Goal: Information Seeking & Learning: Learn about a topic

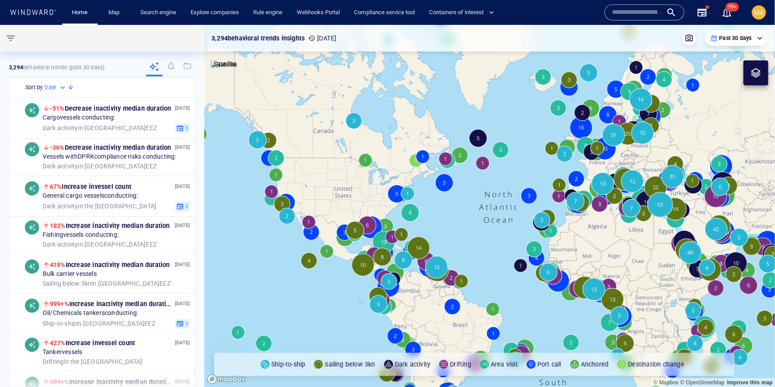
click at [626, 13] on input "text" at bounding box center [637, 12] width 51 height 13
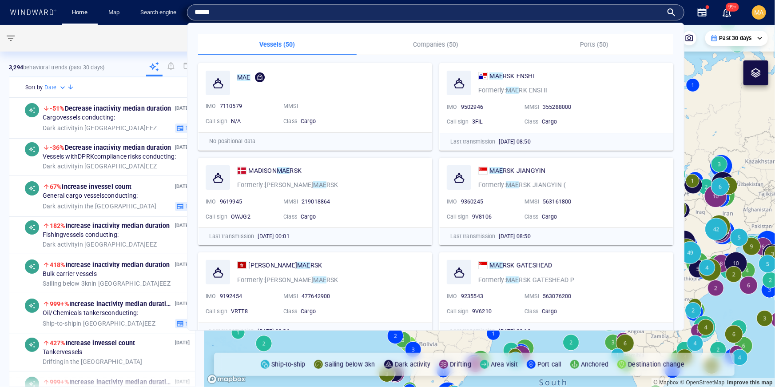
type input "******"
click at [437, 42] on p "Companies (50)" at bounding box center [436, 44] width 148 height 11
click at [435, 42] on p "Companies (50)" at bounding box center [436, 44] width 148 height 11
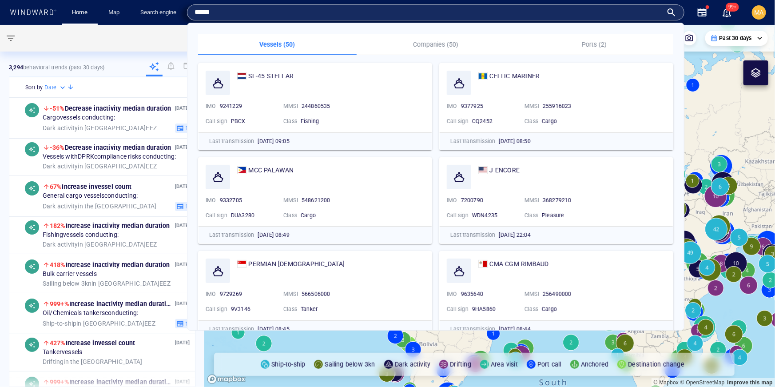
click at [333, 16] on input "******" at bounding box center [428, 12] width 468 height 13
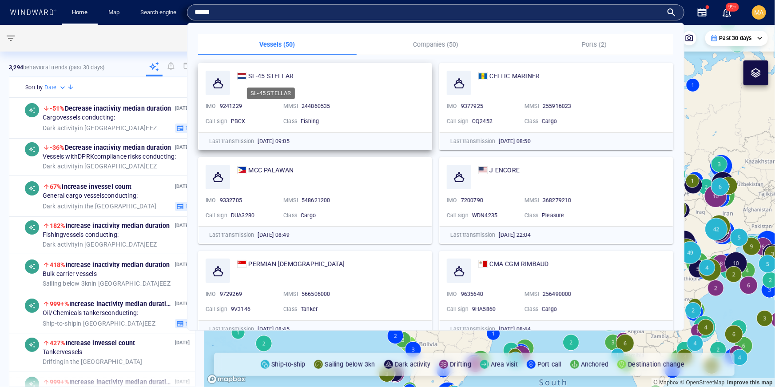
click at [281, 79] on span "SL-45 STELLAR" at bounding box center [270, 75] width 45 height 7
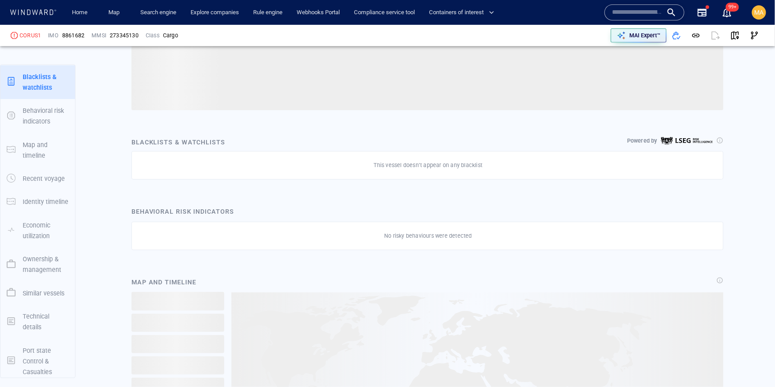
scroll to position [299, 0]
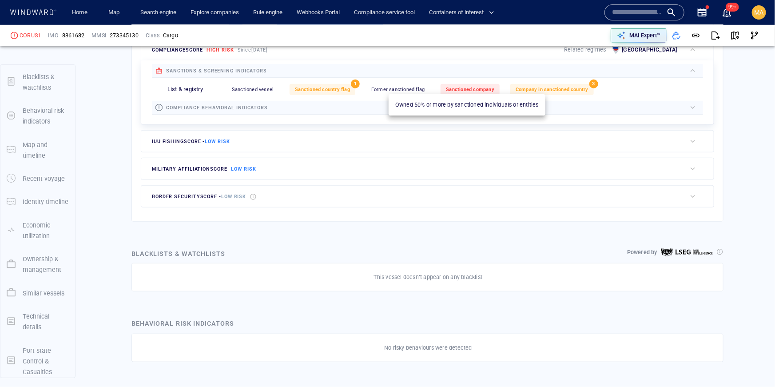
click at [466, 89] on span "Sanctioned company" at bounding box center [470, 90] width 48 height 6
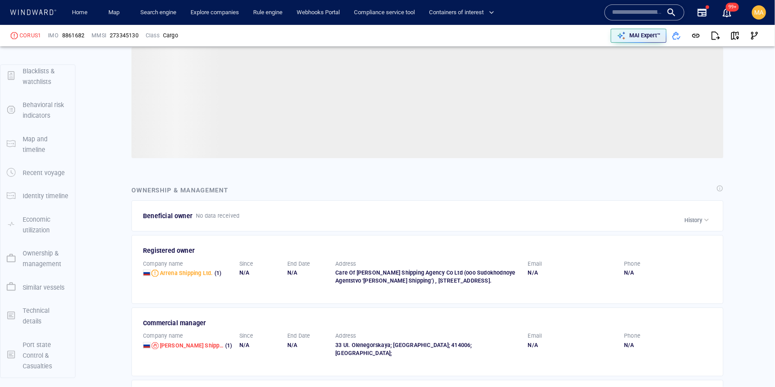
scroll to position [1213, 0]
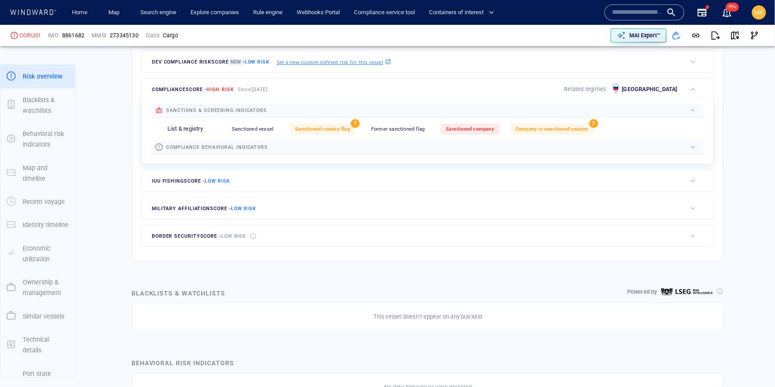
scroll to position [252, 0]
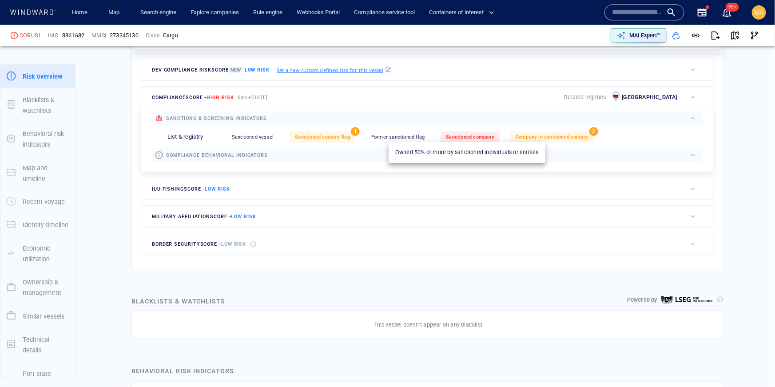
click at [478, 141] on div "Sanctioned company" at bounding box center [470, 136] width 59 height 11
click at [471, 135] on span "Sanctioned company" at bounding box center [470, 137] width 48 height 6
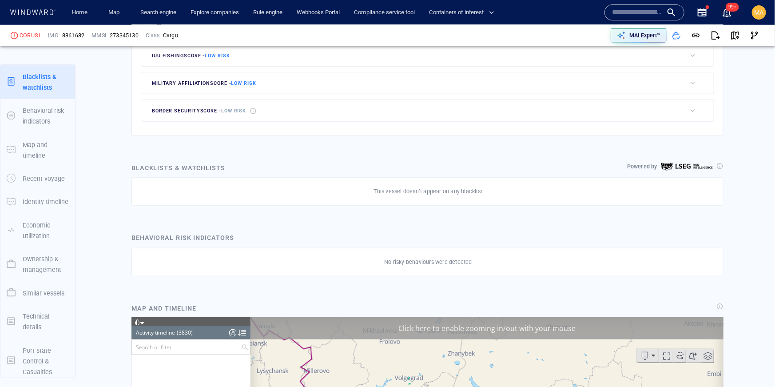
scroll to position [0, 0]
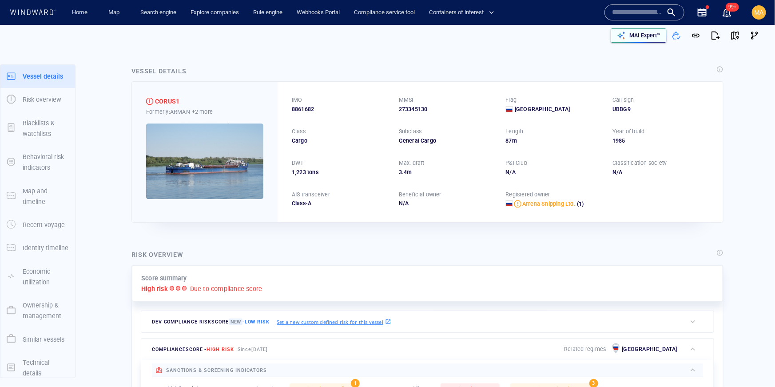
click at [632, 36] on p "MAI Expert™" at bounding box center [644, 36] width 31 height 8
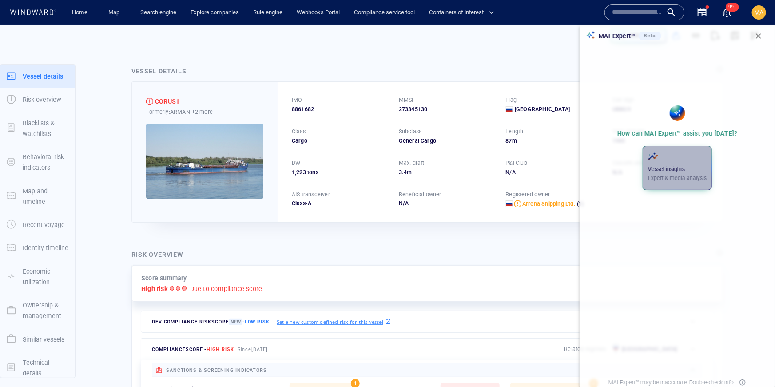
click at [663, 173] on div "Vessel insights Expert & media analysis" at bounding box center [677, 166] width 59 height 31
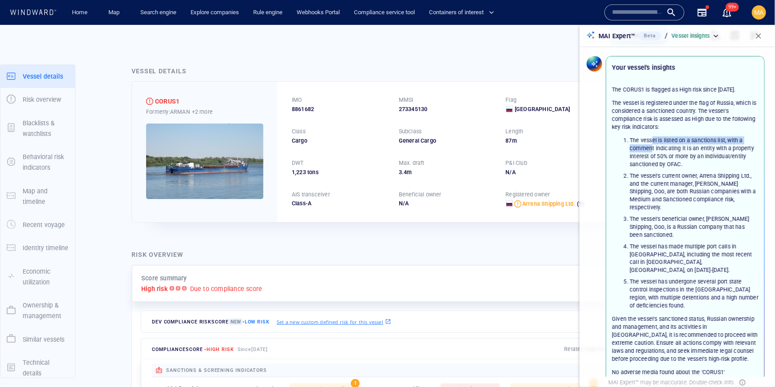
click at [651, 153] on li "The vessel is listed on a sanctions list, with a comment indicating it is an en…" at bounding box center [694, 152] width 129 height 32
drag, startPoint x: 675, startPoint y: 154, endPoint x: 670, endPoint y: 162, distance: 9.6
click at [670, 162] on li "The vessel is listed on a sanctions list, with a comment indicating it is an en…" at bounding box center [694, 152] width 129 height 32
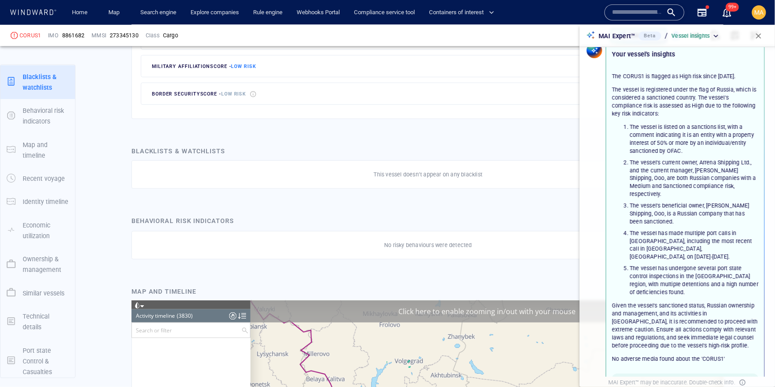
scroll to position [418, 0]
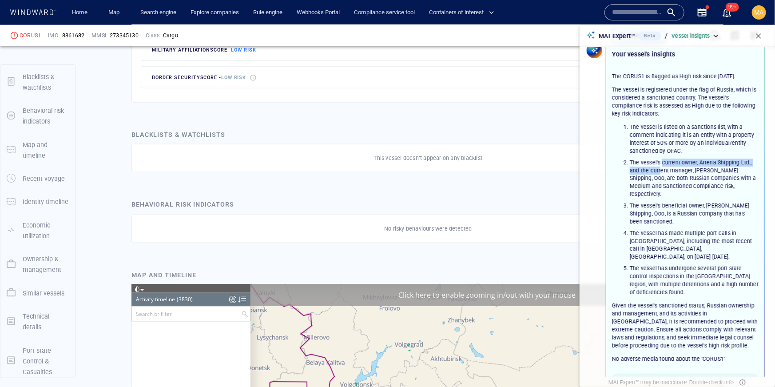
drag, startPoint x: 662, startPoint y: 174, endPoint x: 661, endPoint y: 179, distance: 5.4
click at [661, 179] on li "The vessel's current owner, Arrena Shipping Ltd., and the current manager, Koru…" at bounding box center [694, 179] width 129 height 40
drag, startPoint x: 661, startPoint y: 179, endPoint x: 660, endPoint y: 174, distance: 5.0
click at [661, 179] on li "The vessel's current owner, Arrena Shipping Ltd., and the current manager, Koru…" at bounding box center [694, 179] width 129 height 40
click at [654, 145] on li "The vessel is listed on a sanctions list, with a comment indicating it is an en…" at bounding box center [694, 139] width 129 height 32
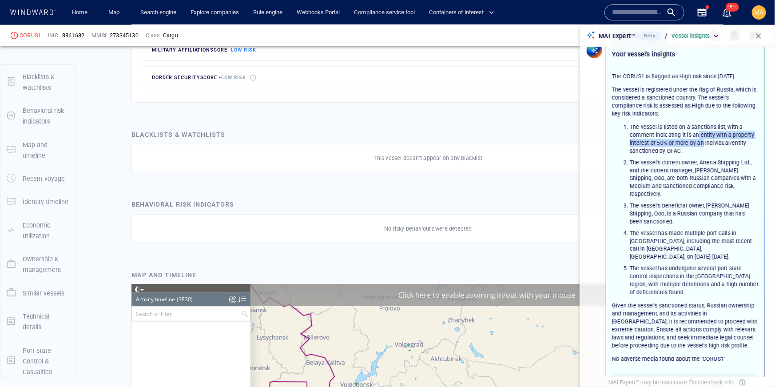
drag, startPoint x: 703, startPoint y: 148, endPoint x: 698, endPoint y: 145, distance: 6.0
click at [698, 145] on li "The vessel is listed on a sanctions list, with a comment indicating it is an en…" at bounding box center [694, 139] width 129 height 32
click at [734, 154] on li "The vessel is listed on a sanctions list, with a comment indicating it is an en…" at bounding box center [694, 139] width 129 height 32
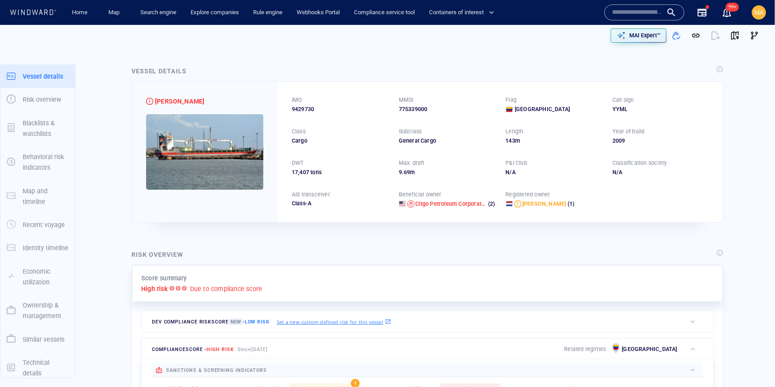
scroll to position [116, 0]
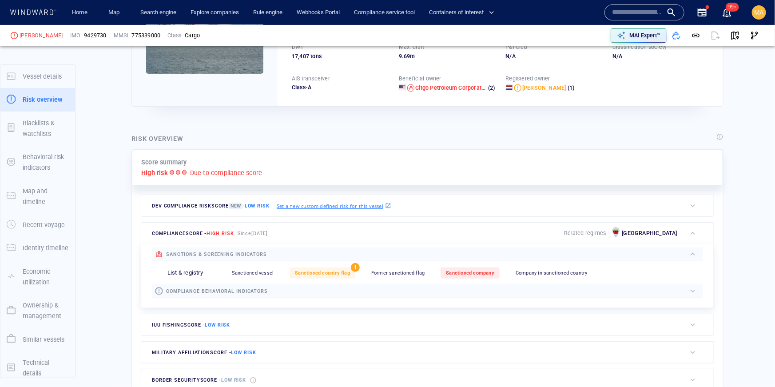
scroll to position [213, 0]
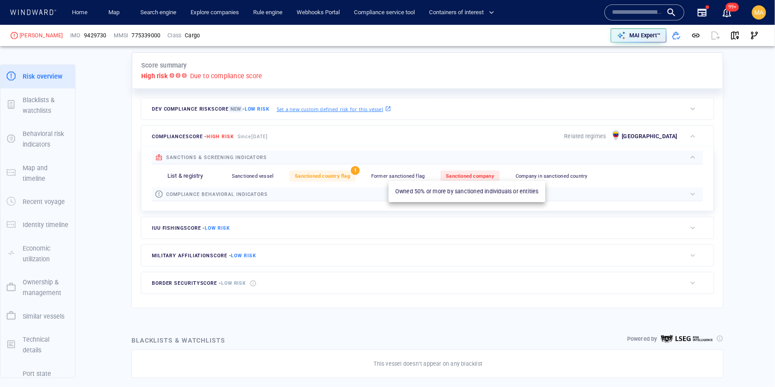
click at [454, 177] on span "Sanctioned company" at bounding box center [470, 176] width 48 height 6
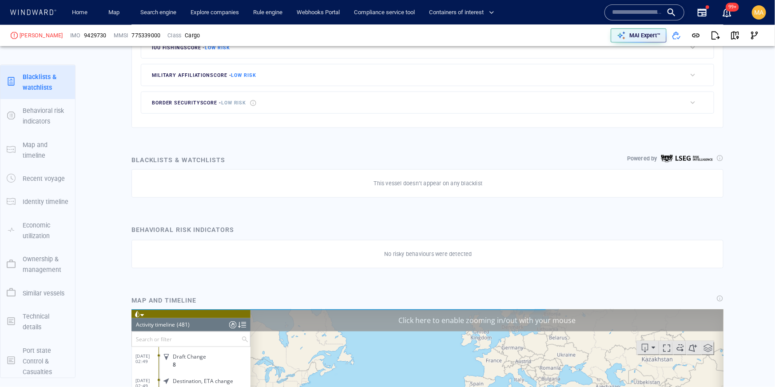
scroll to position [11511, 0]
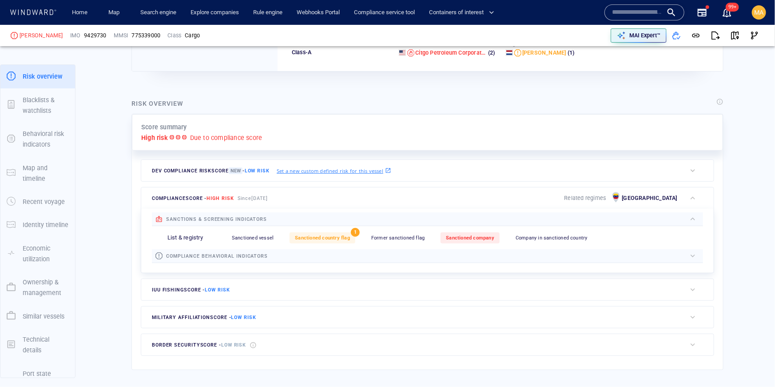
scroll to position [150, 0]
click at [480, 240] on span "Sanctioned company" at bounding box center [470, 239] width 48 height 6
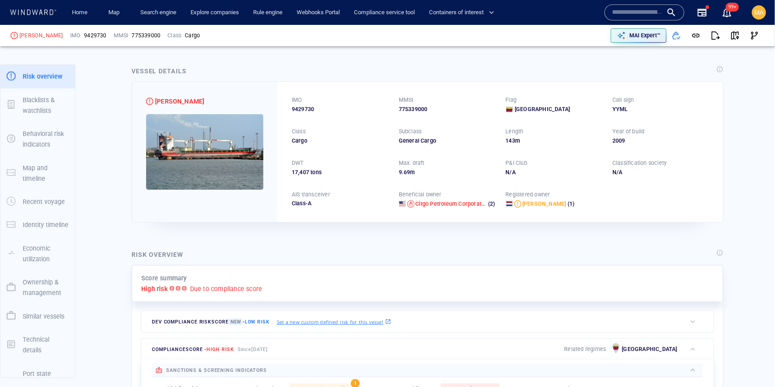
scroll to position [0, 0]
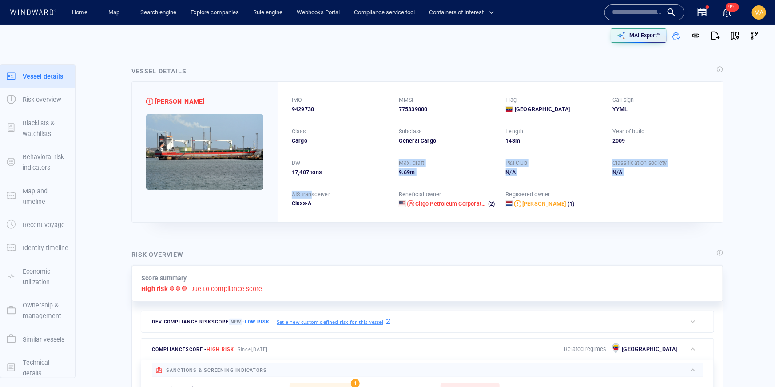
drag, startPoint x: 310, startPoint y: 195, endPoint x: 310, endPoint y: 183, distance: 12.9
click at [310, 183] on div "IMO 9429730 MMSI 775339000 Flag Venezuela Call sign YYML Class Cargo Subclass G…" at bounding box center [500, 152] width 445 height 140
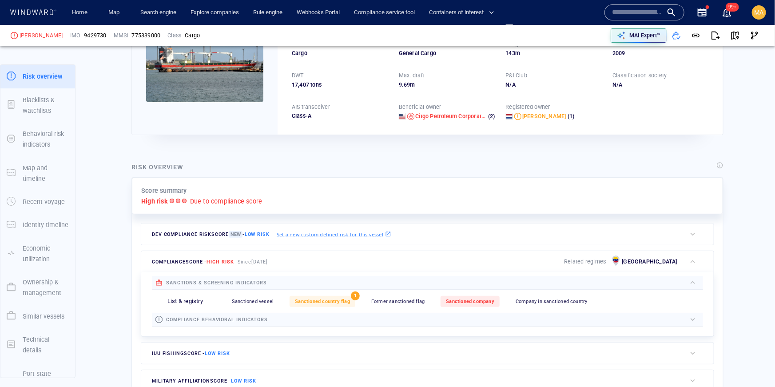
scroll to position [108, 0]
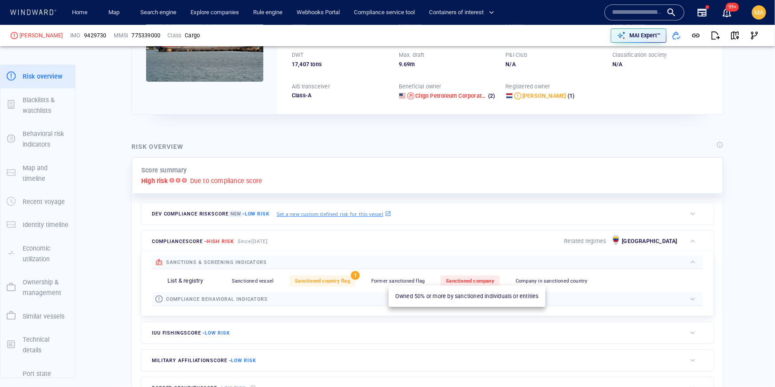
click at [456, 279] on span "Sanctioned company" at bounding box center [470, 281] width 48 height 6
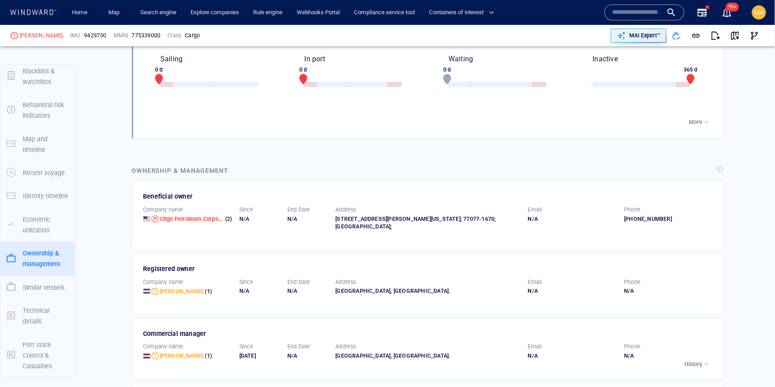
scroll to position [1268, 0]
click at [170, 208] on div "Company name Citgo Petroleum Corporation (2)" at bounding box center [187, 217] width 96 height 32
click at [169, 214] on span "Citgo Petroleum Corporation" at bounding box center [197, 217] width 74 height 7
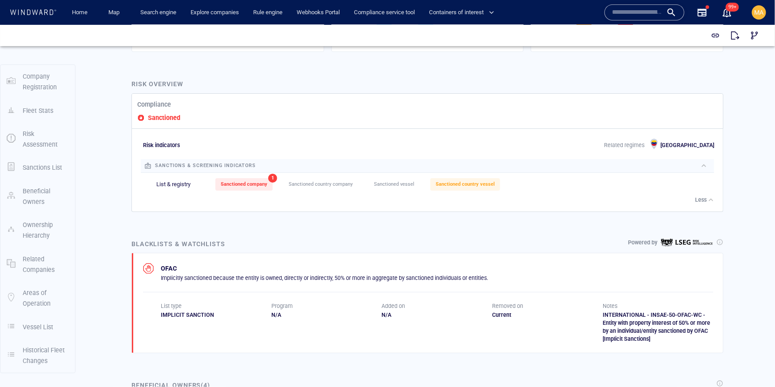
scroll to position [317, 0]
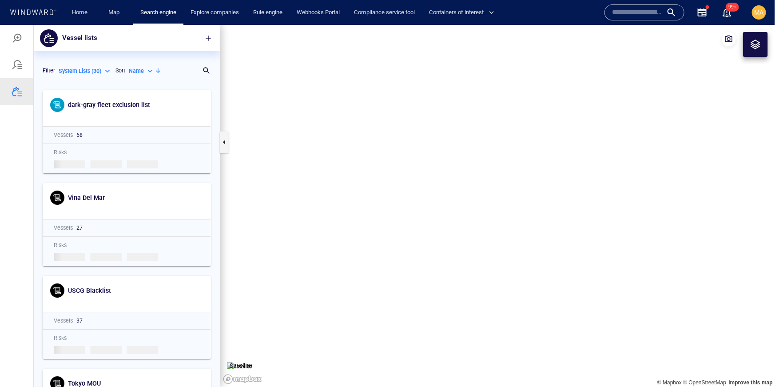
scroll to position [301, 186]
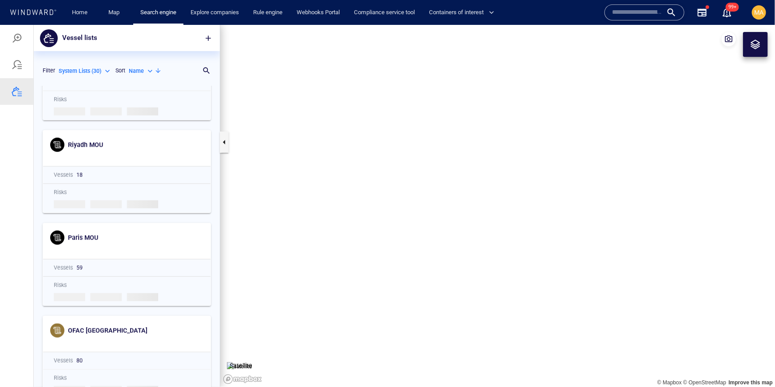
click at [634, 12] on input "text" at bounding box center [637, 12] width 51 height 13
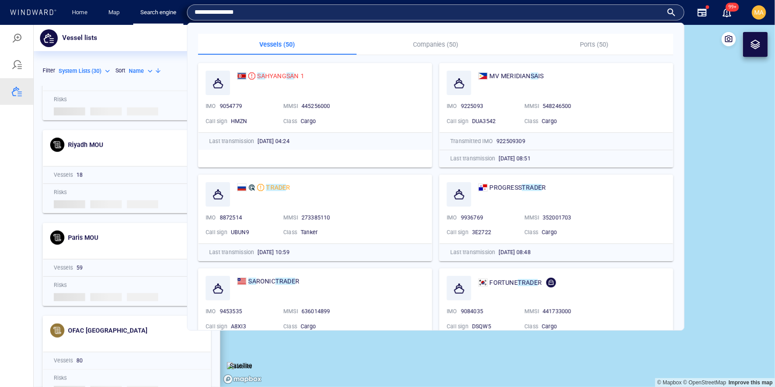
type input "**********"
click at [441, 46] on p "Companies (50)" at bounding box center [436, 44] width 148 height 11
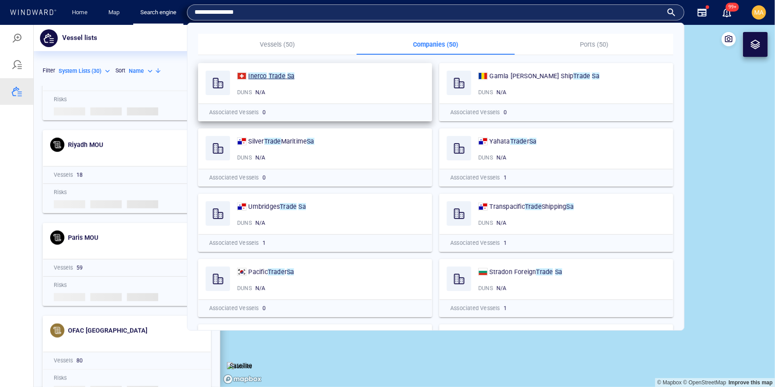
click at [290, 79] on p "Inerco Trade Sa" at bounding box center [271, 76] width 46 height 11
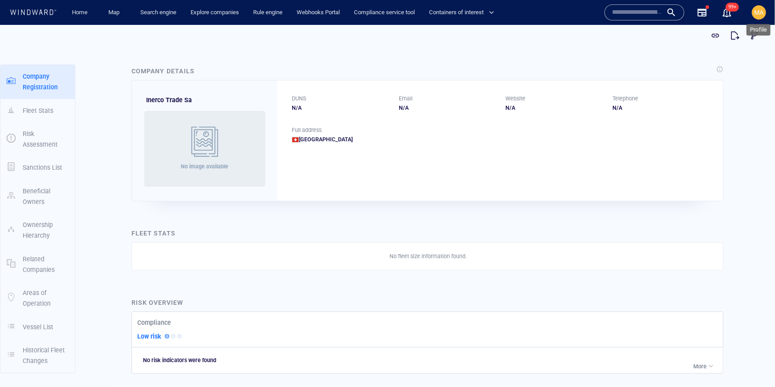
click at [758, 13] on span "MA" at bounding box center [758, 12] width 9 height 7
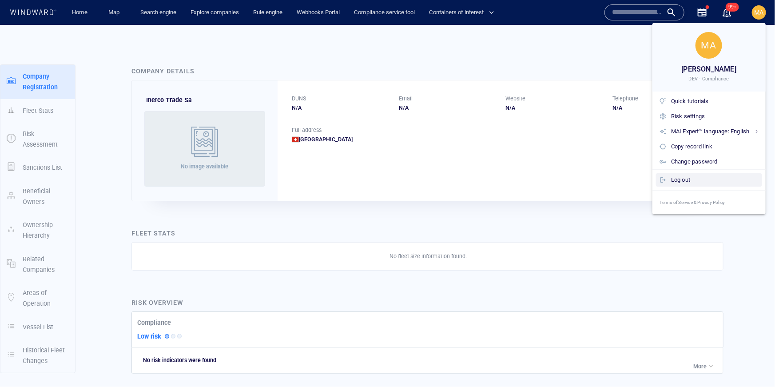
click at [682, 177] on div "Log out" at bounding box center [714, 180] width 87 height 10
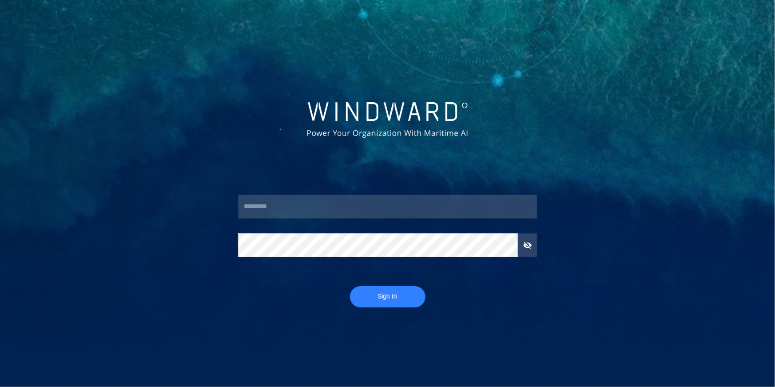
click at [415, 202] on input "text" at bounding box center [387, 206] width 299 height 24
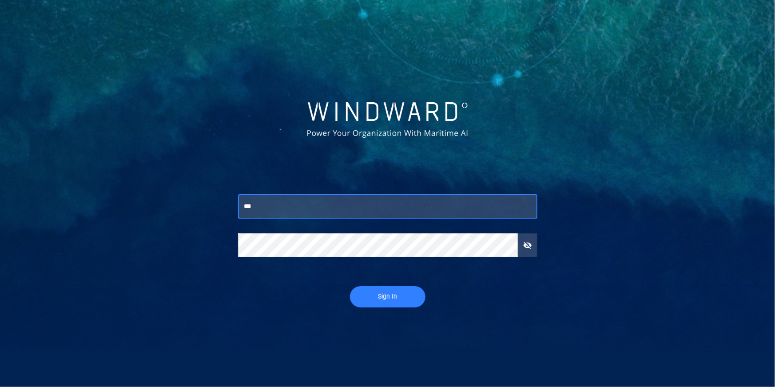
type input "***"
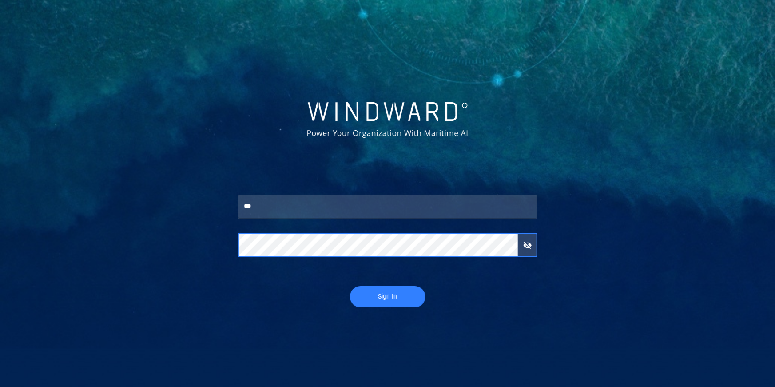
click at [350, 286] on button "Sign In" at bounding box center [387, 296] width 75 height 21
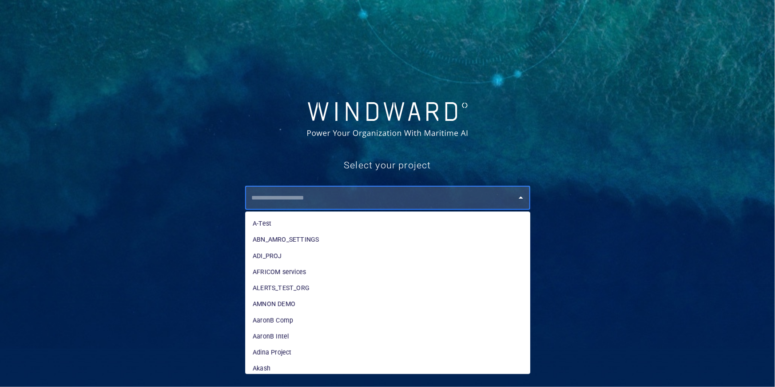
click at [290, 194] on input "text" at bounding box center [389, 198] width 281 height 16
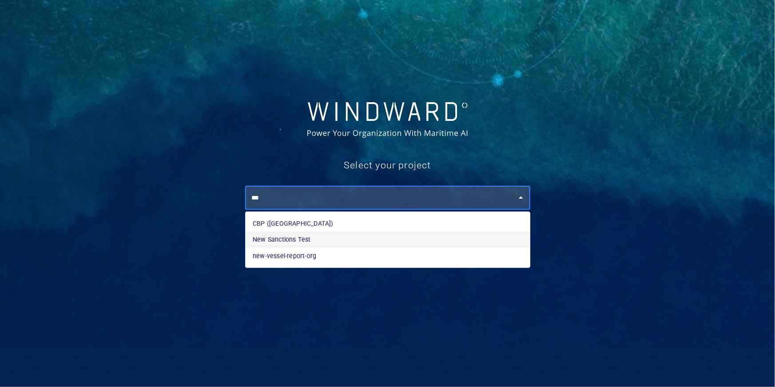
click at [271, 244] on li "New Sanctions Test" at bounding box center [388, 239] width 284 height 16
type input "**********"
